Goal: Transaction & Acquisition: Download file/media

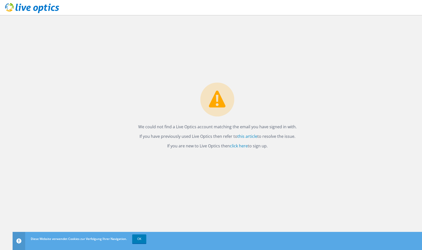
drag, startPoint x: 272, startPoint y: 128, endPoint x: 198, endPoint y: 128, distance: 74.5
click at [272, 128] on p "We could not find a Live Optics account matching the email you have signed in w…" at bounding box center [217, 126] width 158 height 7
click at [162, 136] on p "If you have previously used Live Optics then refer to this article to resolve t…" at bounding box center [217, 136] width 158 height 7
click at [234, 145] on link "click here" at bounding box center [239, 146] width 18 height 6
drag, startPoint x: 284, startPoint y: 100, endPoint x: 274, endPoint y: 129, distance: 30.9
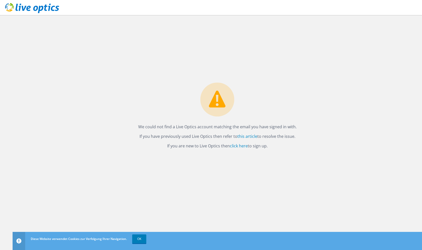
click at [284, 100] on div "We could not find a Live Optics account matching the email you have signed in w…" at bounding box center [217, 117] width 168 height 69
click at [142, 237] on link "OK" at bounding box center [139, 238] width 14 height 9
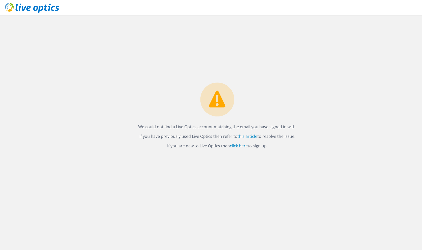
click at [240, 149] on p "If you are new to Live Optics then click here to sign up." at bounding box center [217, 145] width 158 height 7
click at [241, 146] on link "click here" at bounding box center [239, 146] width 18 height 6
click at [246, 135] on link "this article" at bounding box center [247, 137] width 20 height 6
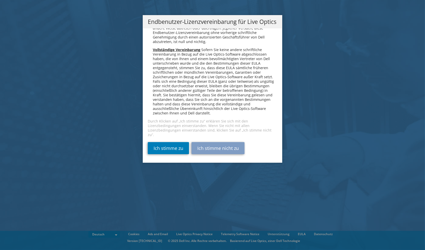
scroll to position [2473, 0]
click at [166, 149] on link "Ich stimme zu" at bounding box center [168, 148] width 41 height 12
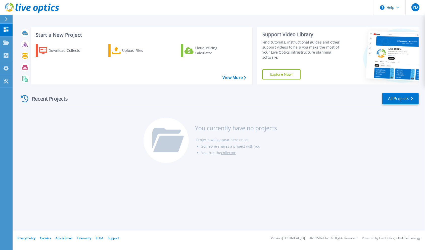
click at [8, 20] on div at bounding box center [9, 19] width 8 height 9
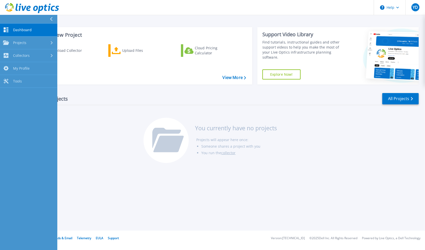
click at [8, 33] on link "Dashboard Dashboard" at bounding box center [28, 30] width 57 height 13
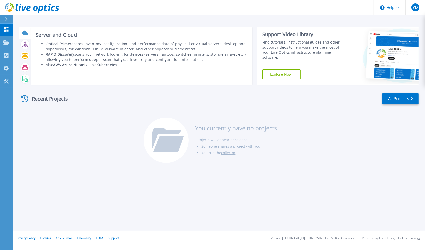
click at [23, 35] on icon at bounding box center [25, 33] width 6 height 6
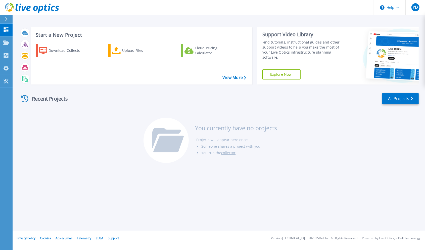
click at [77, 156] on div "Recent Projects All Projects You currently have no projects Projects will appea…" at bounding box center [219, 129] width 400 height 80
click at [75, 51] on div "Download Collector" at bounding box center [69, 51] width 40 height 10
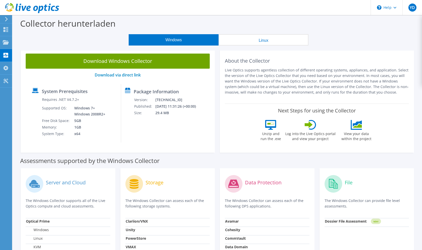
click at [280, 41] on button "Linux" at bounding box center [263, 39] width 90 height 11
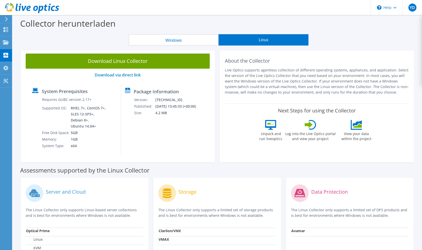
click at [209, 40] on button "Windows" at bounding box center [174, 39] width 90 height 11
